Goal: Information Seeking & Learning: Learn about a topic

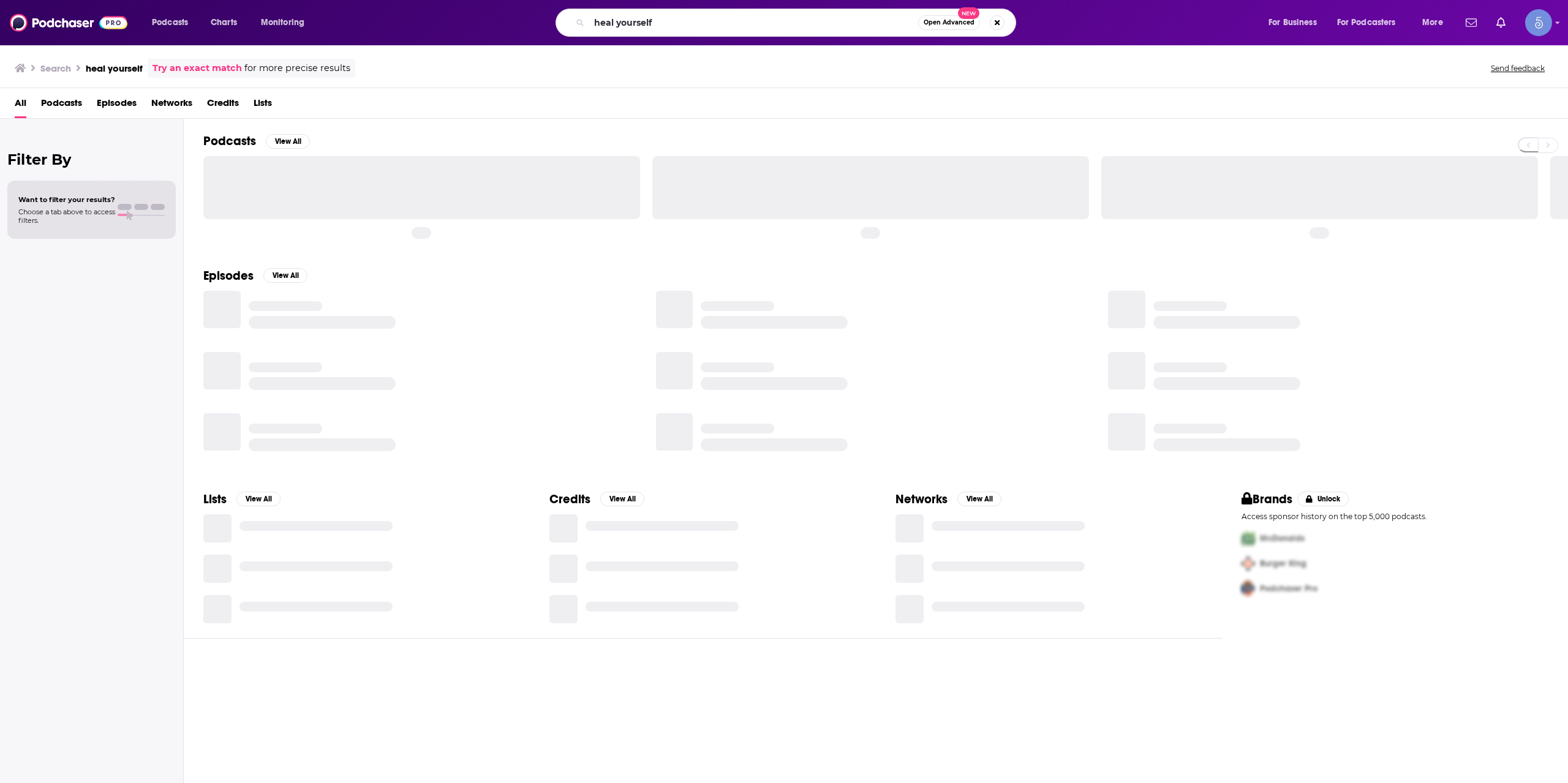
click at [836, 31] on input "heal yourself" at bounding box center [754, 23] width 329 height 20
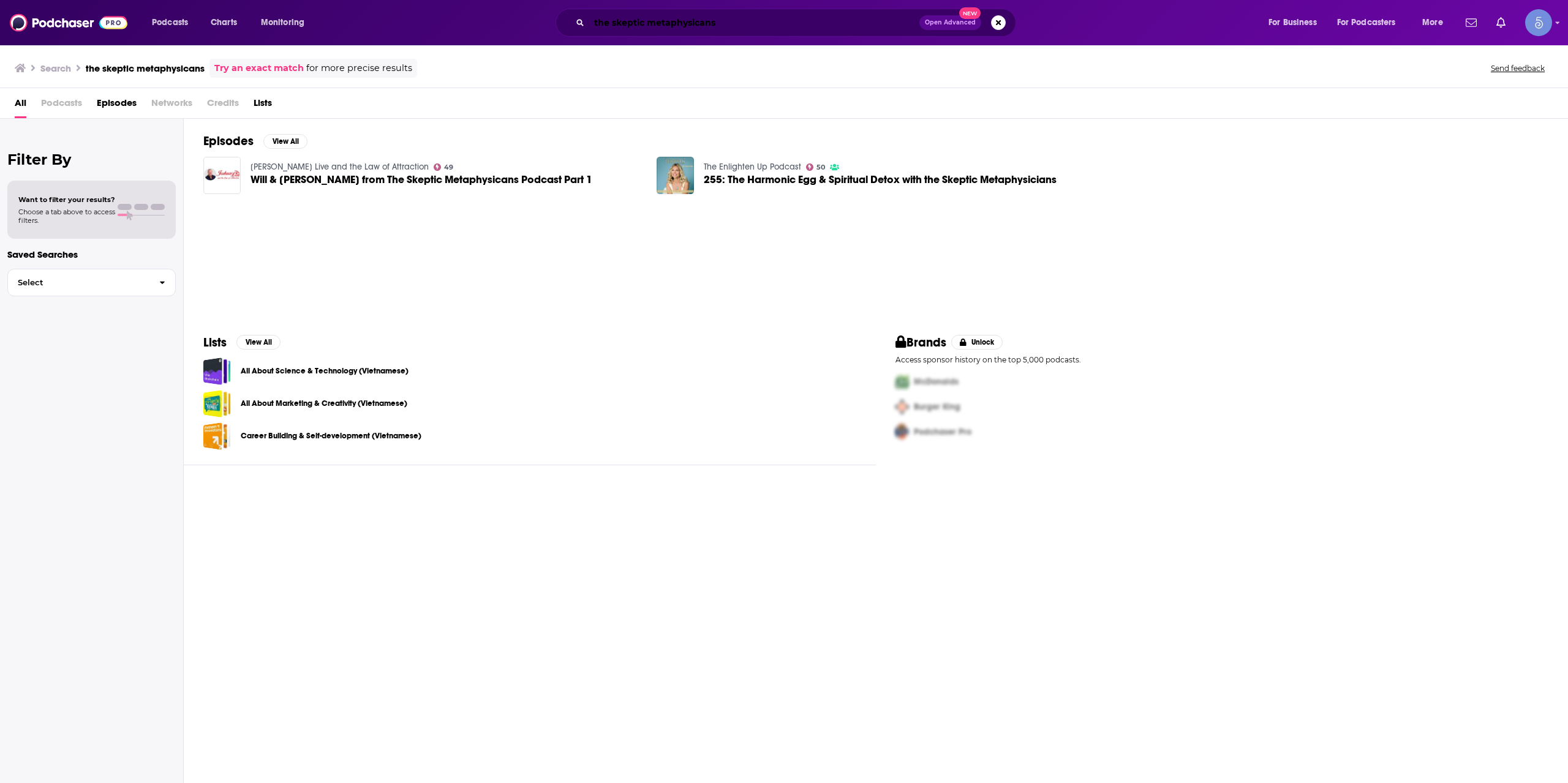
drag, startPoint x: 747, startPoint y: 31, endPoint x: 760, endPoint y: 25, distance: 14.3
click at [747, 31] on input "the skeptic metaphysicans" at bounding box center [754, 23] width 330 height 20
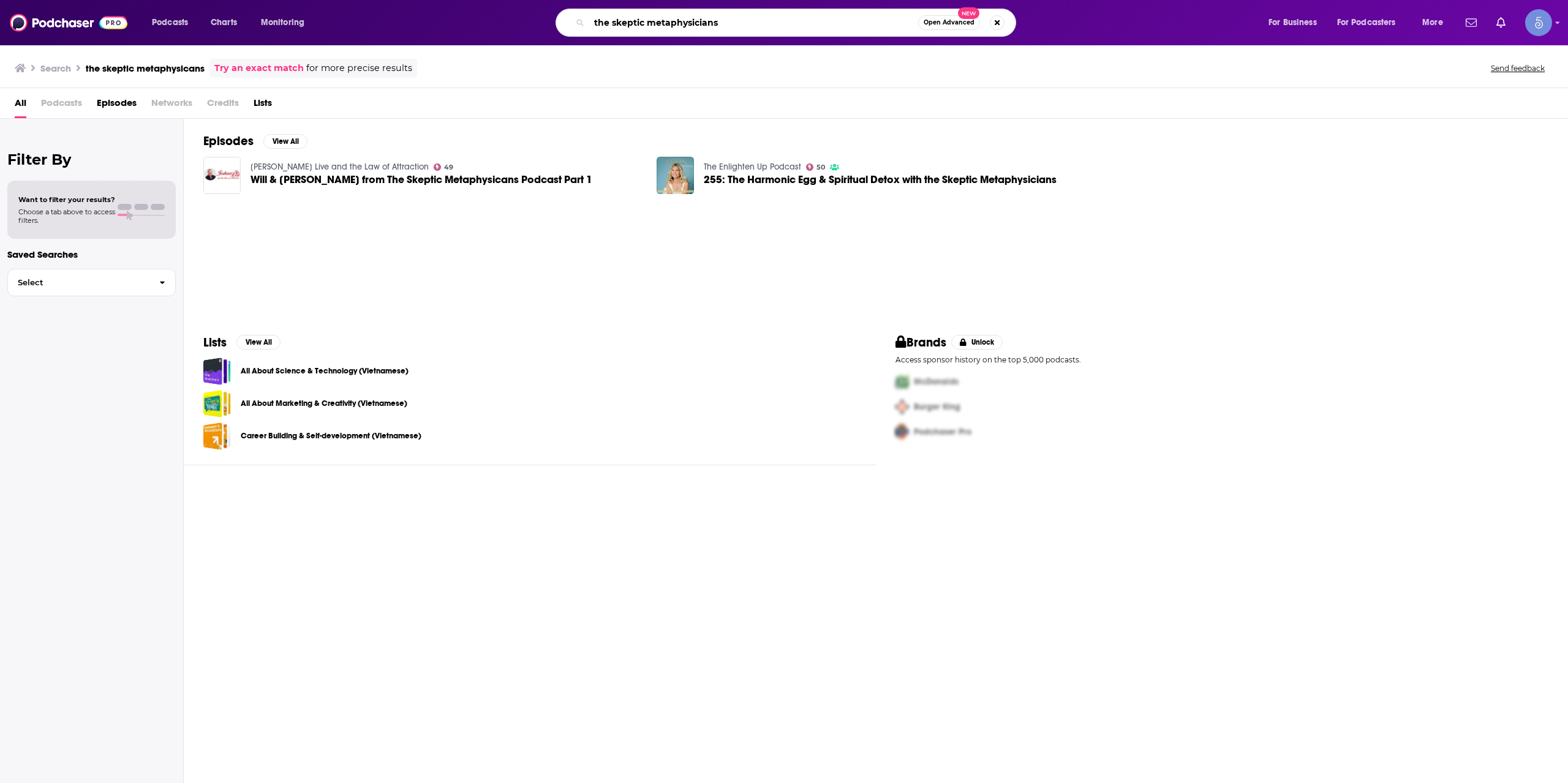
type input "the skeptic metaphysicians"
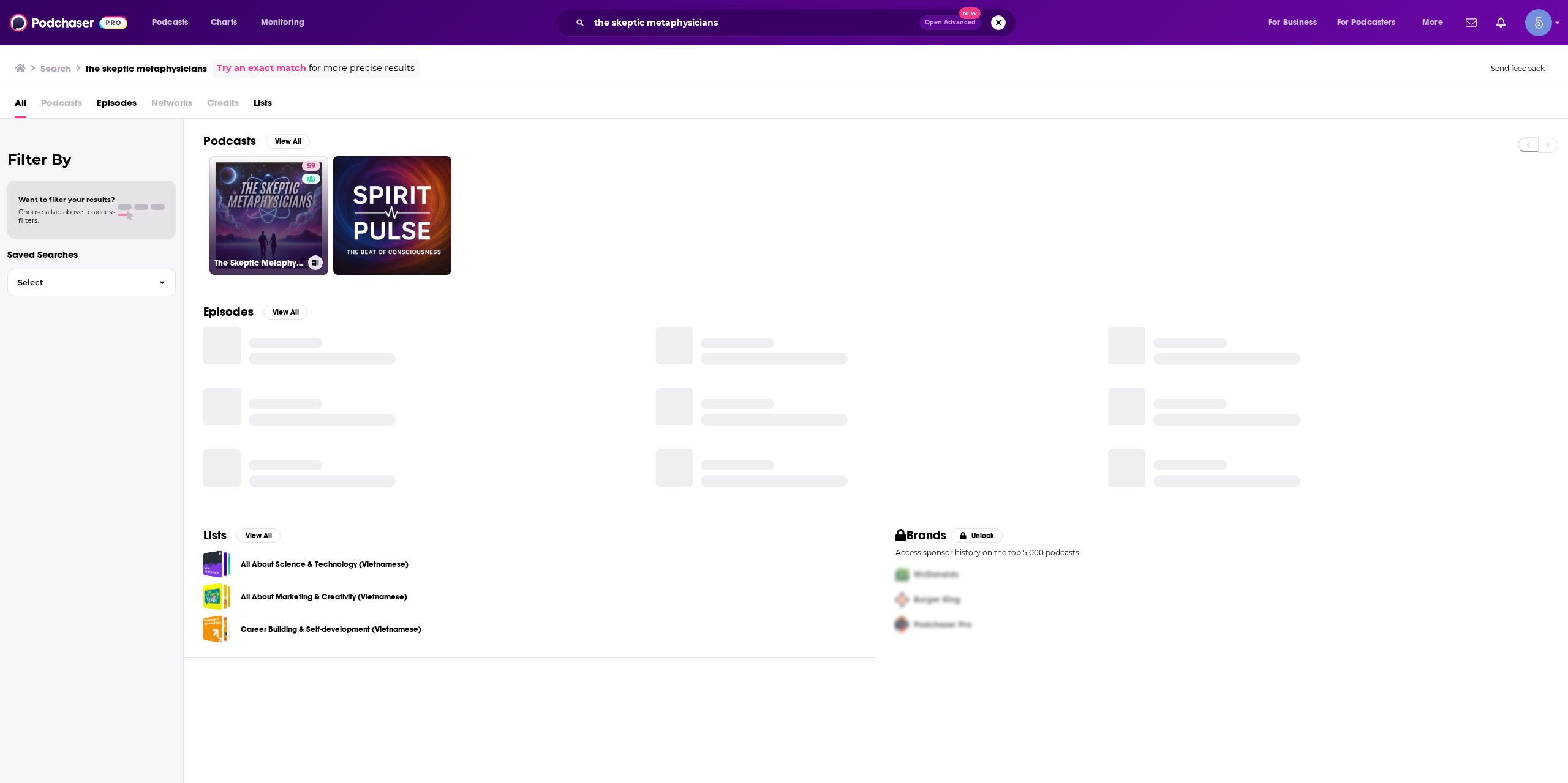
click at [258, 199] on link "59 The Skeptic Metaphysicians | A Pragmatic Guide to Spiritual Awakening, Metap…" at bounding box center [269, 215] width 119 height 119
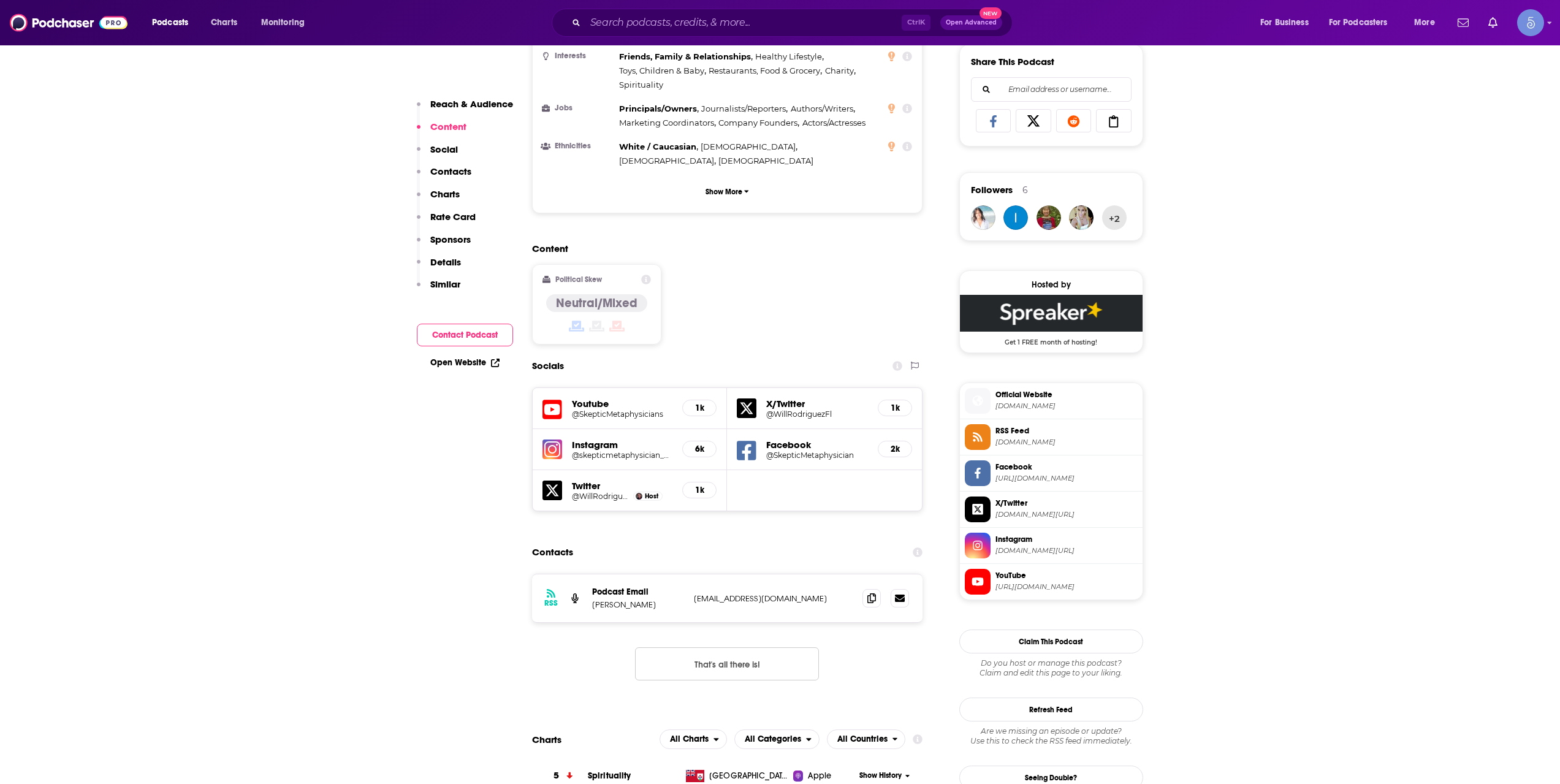
scroll to position [817, 0]
